Goal: Task Accomplishment & Management: Manage account settings

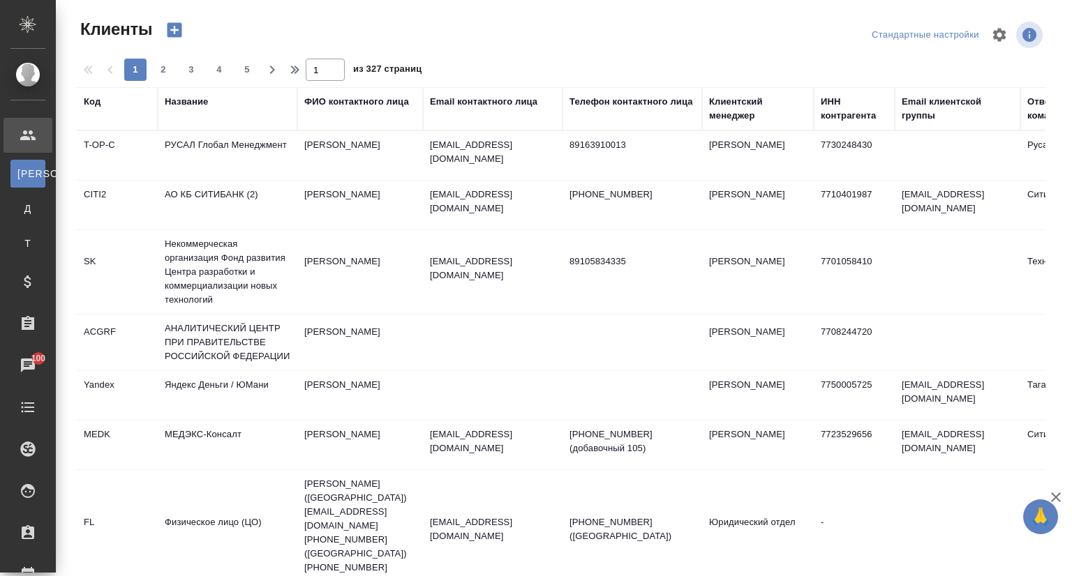
select select "RU"
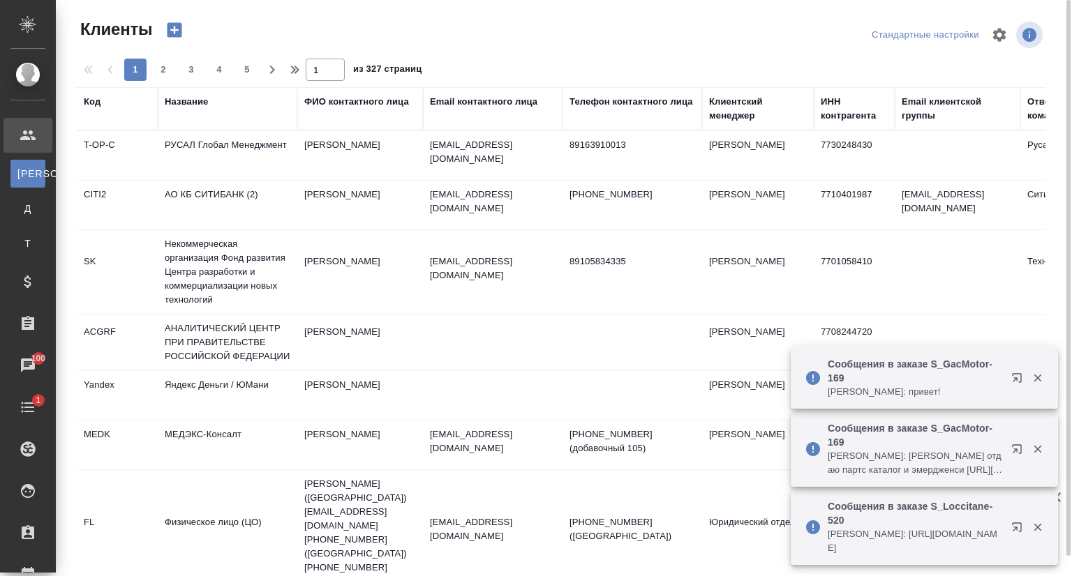
click at [187, 101] on div "Название" at bounding box center [186, 102] width 43 height 14
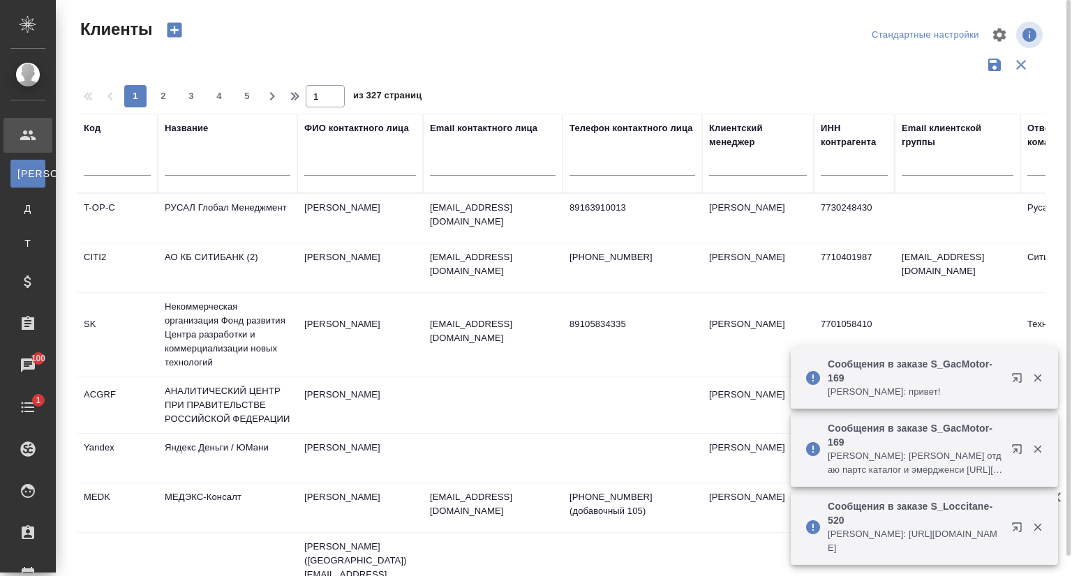
click at [193, 162] on input "text" at bounding box center [228, 166] width 126 height 17
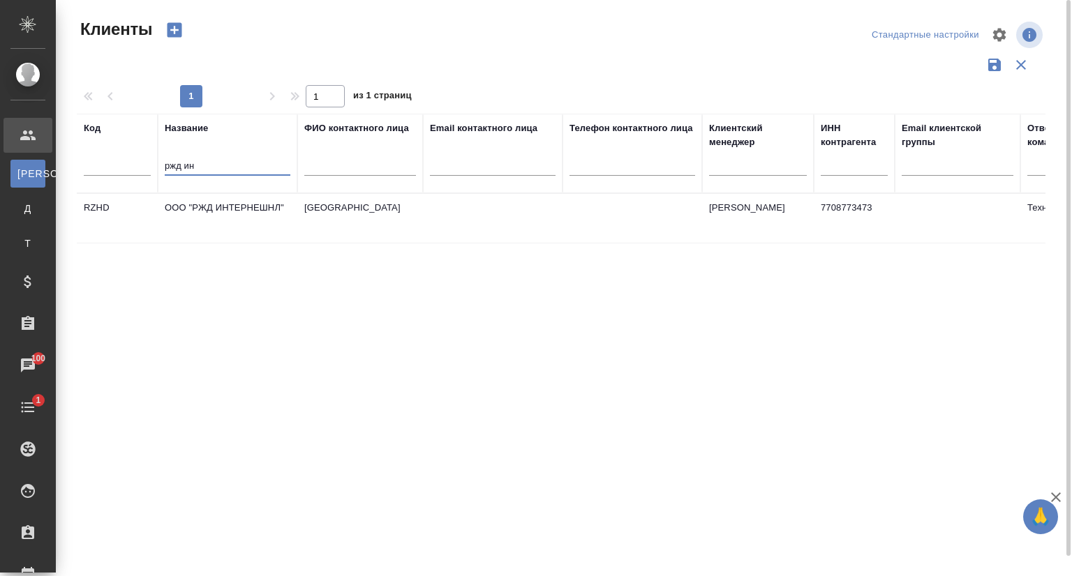
type input "ржд ин"
click at [232, 219] on td "ООО "РЖД ИНТЕРНЕШНЛ"" at bounding box center [228, 218] width 140 height 49
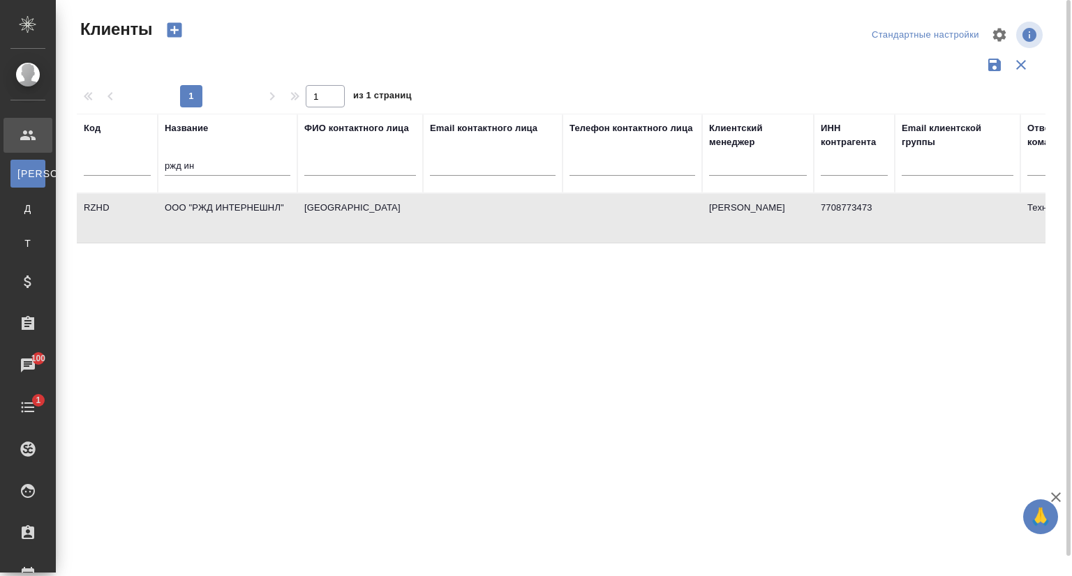
click at [232, 219] on td "ООО "РЖД ИНТЕРНЕШНЛ"" at bounding box center [228, 218] width 140 height 49
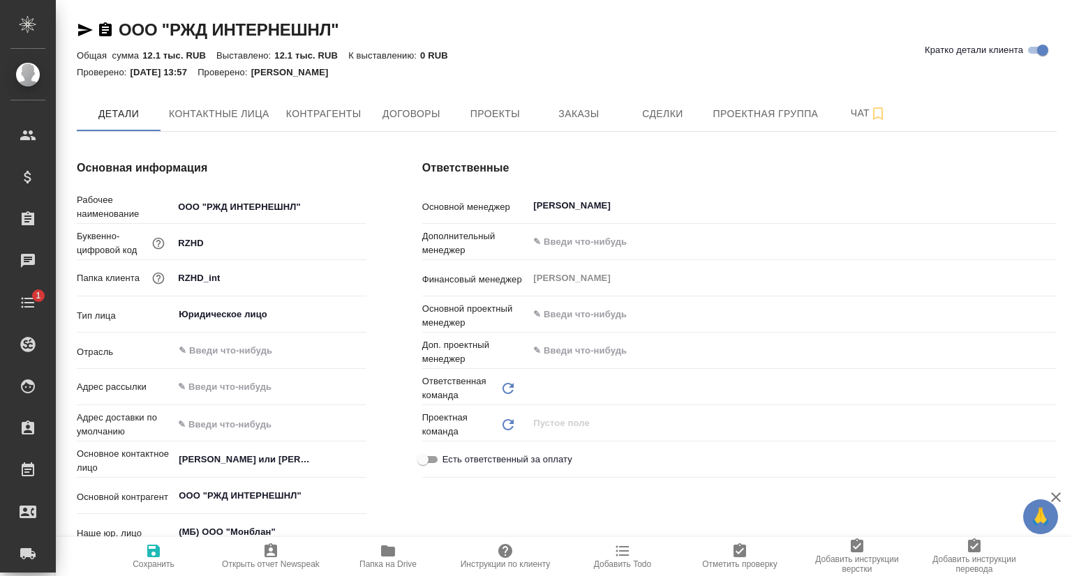
type input "Технический"
type textarea "x"
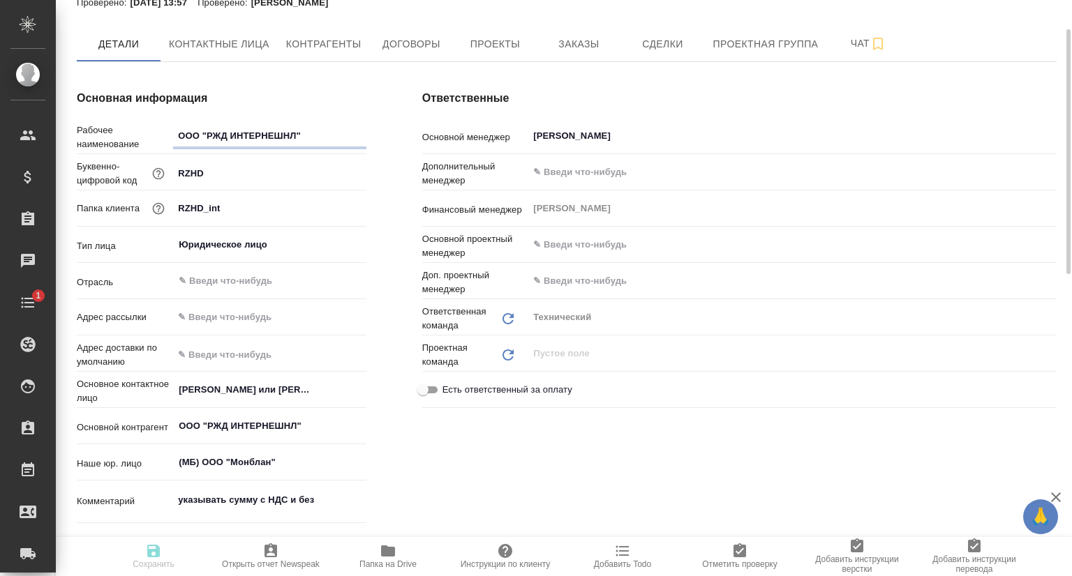
type textarea "x"
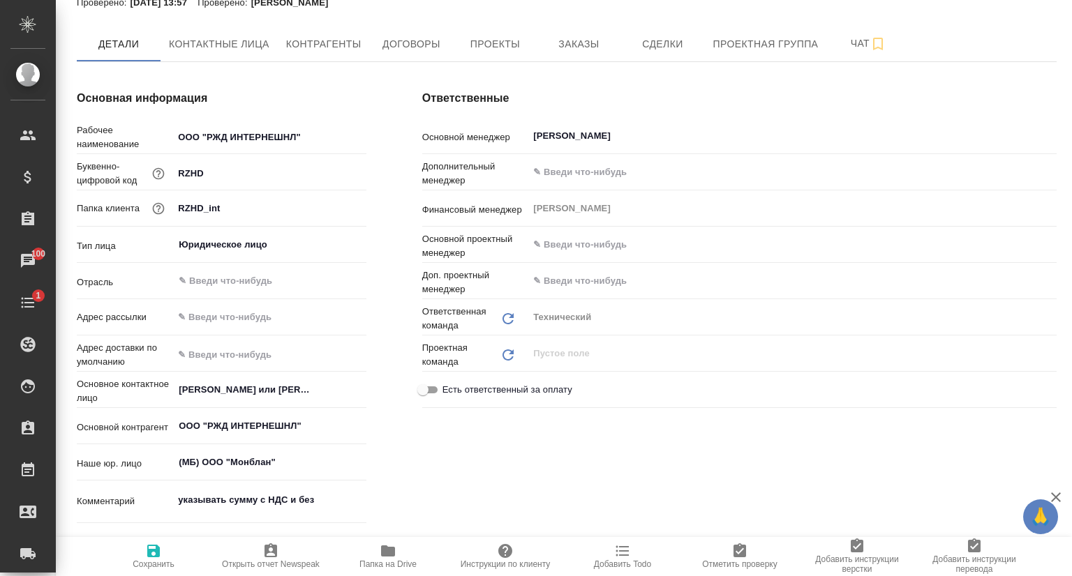
type textarea "x"
